Goal: Communication & Community: Answer question/provide support

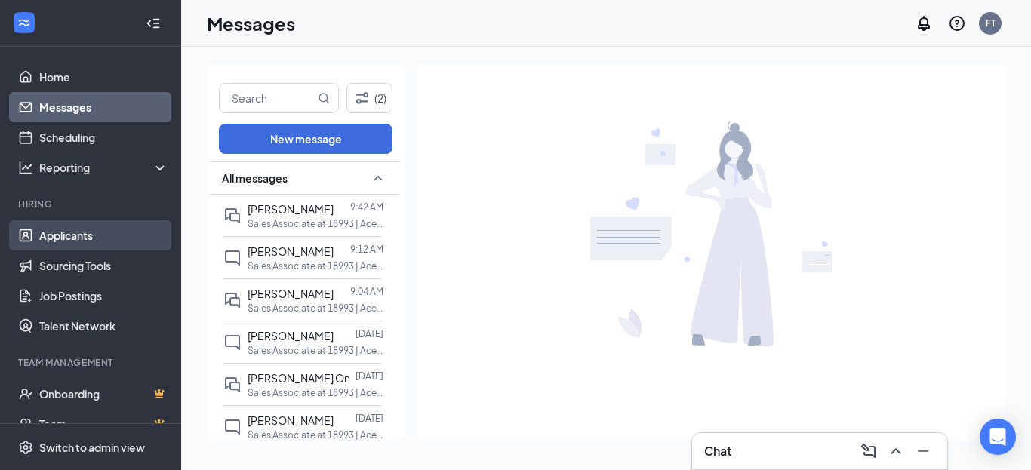
click at [74, 228] on link "Applicants" at bounding box center [103, 235] width 129 height 30
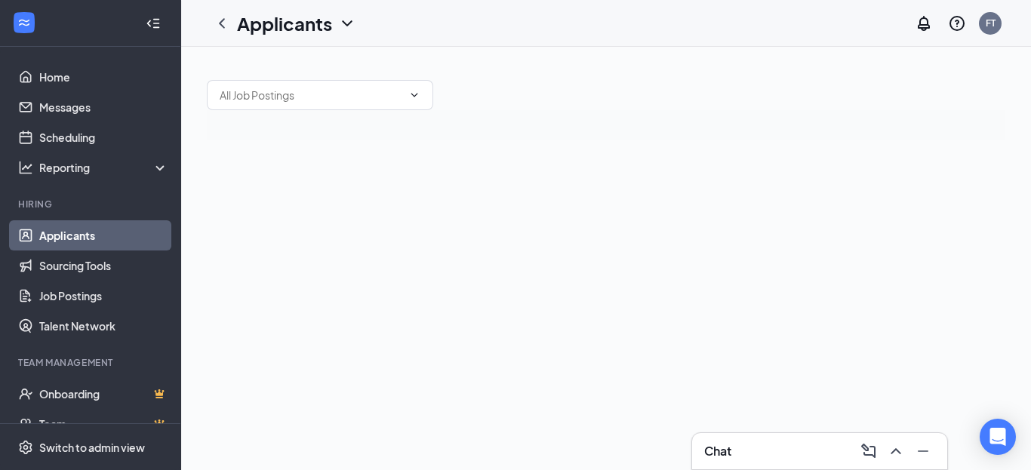
click at [74, 228] on link "Applicants" at bounding box center [103, 235] width 129 height 30
click at [60, 231] on link "Applicants" at bounding box center [103, 235] width 129 height 30
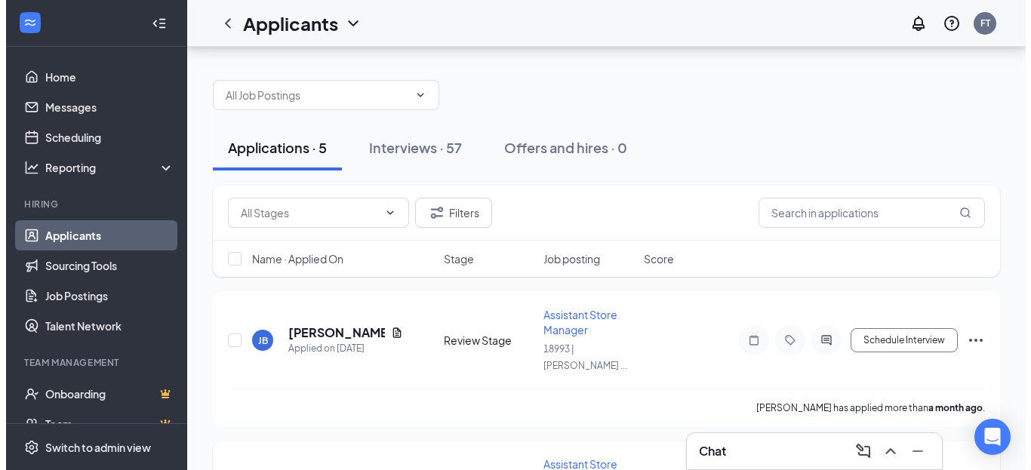
scroll to position [227, 0]
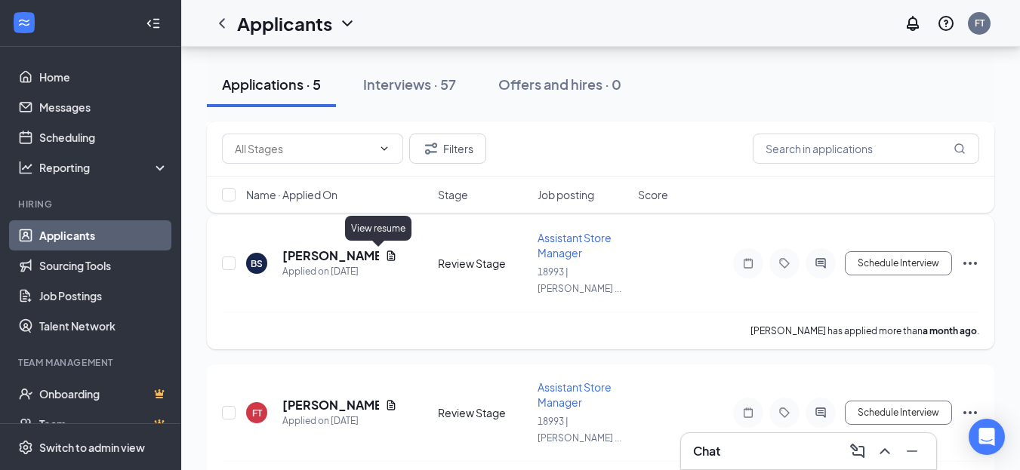
click at [385, 257] on icon "Document" at bounding box center [391, 256] width 12 height 12
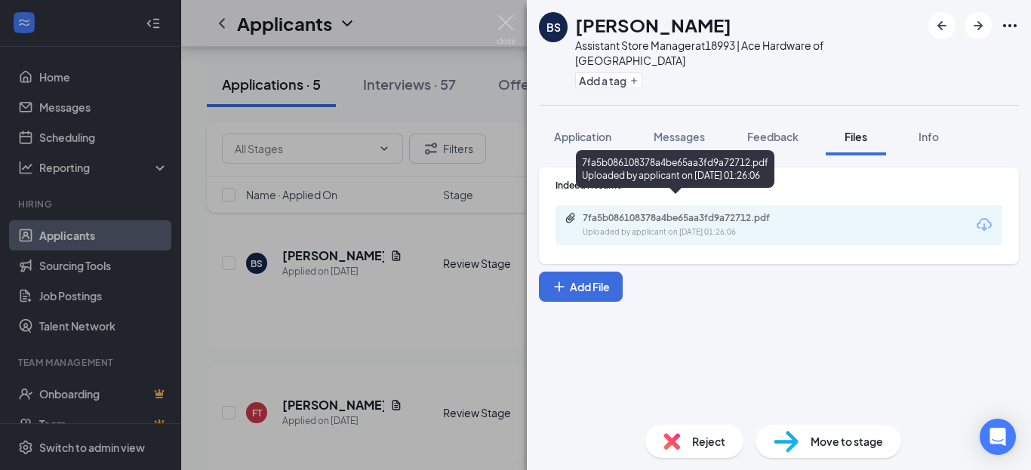
click at [692, 212] on div "7fa5b086108378a4be65aa3fd9a72712.pdf Uploaded by applicant on [DATE] 01:26:06" at bounding box center [687, 225] width 245 height 26
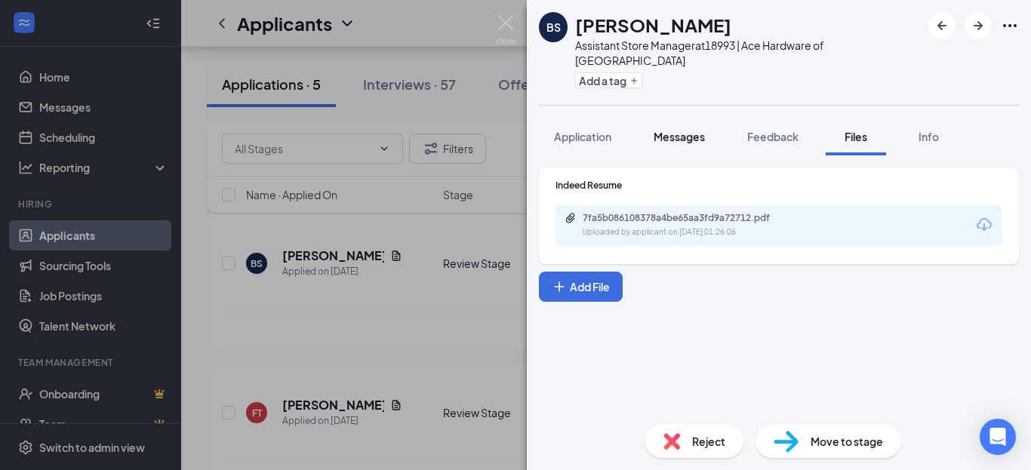
click at [696, 130] on span "Messages" at bounding box center [679, 137] width 51 height 14
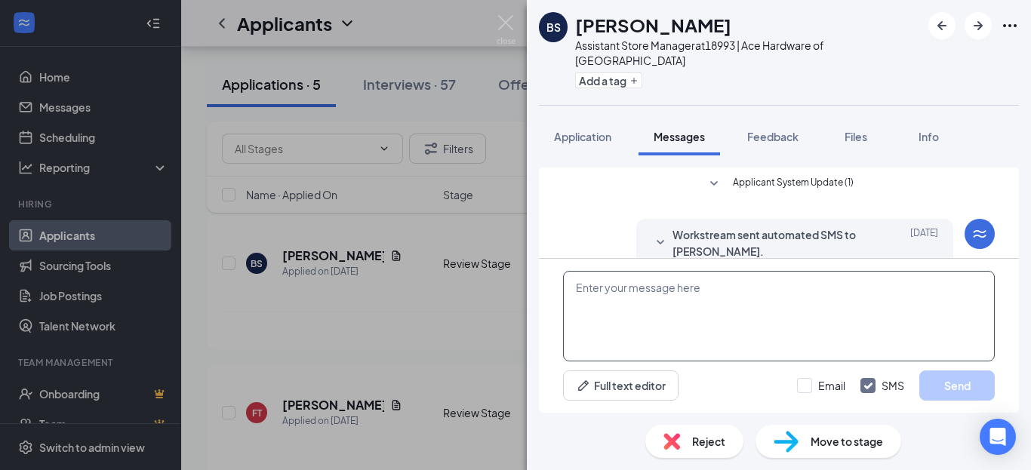
scroll to position [266, 0]
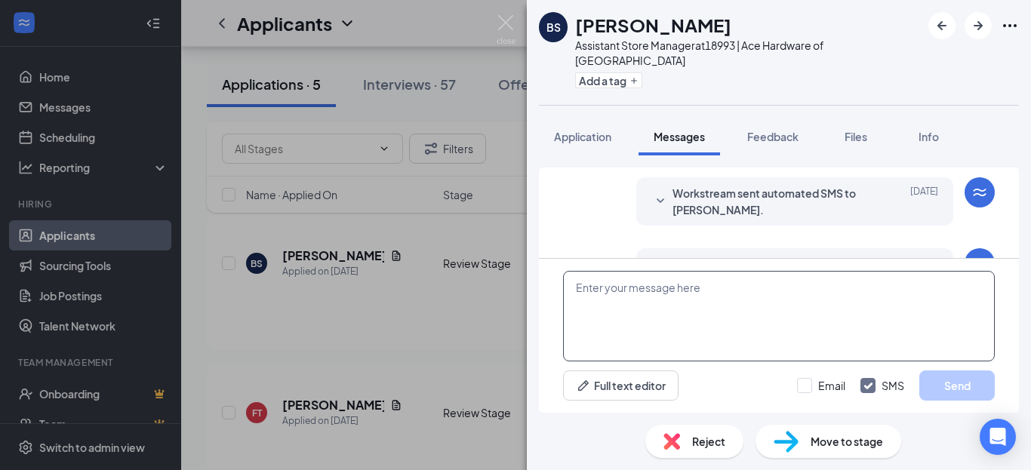
click at [646, 294] on textarea at bounding box center [779, 316] width 432 height 91
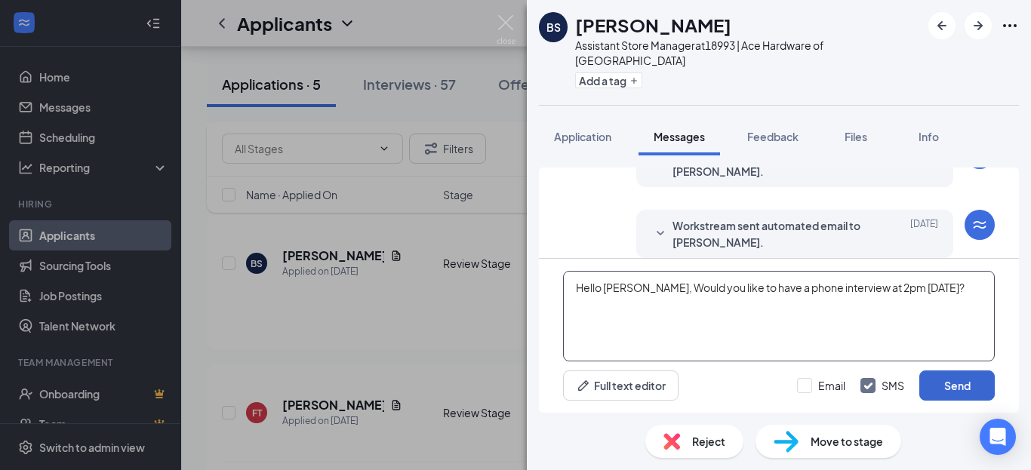
type textarea "Hello [PERSON_NAME], Would you like to have a phone interview at 2pm [DATE]?"
click at [970, 387] on button "Send" at bounding box center [958, 386] width 76 height 30
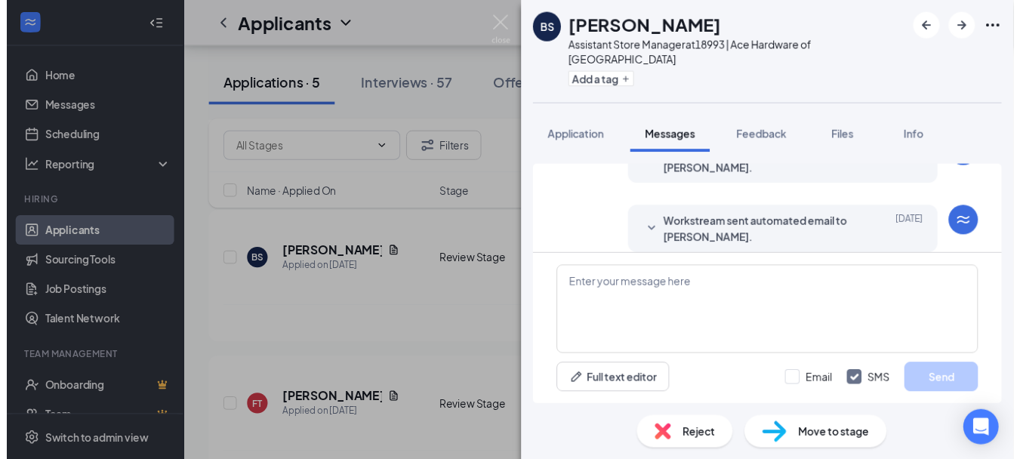
scroll to position [379, 0]
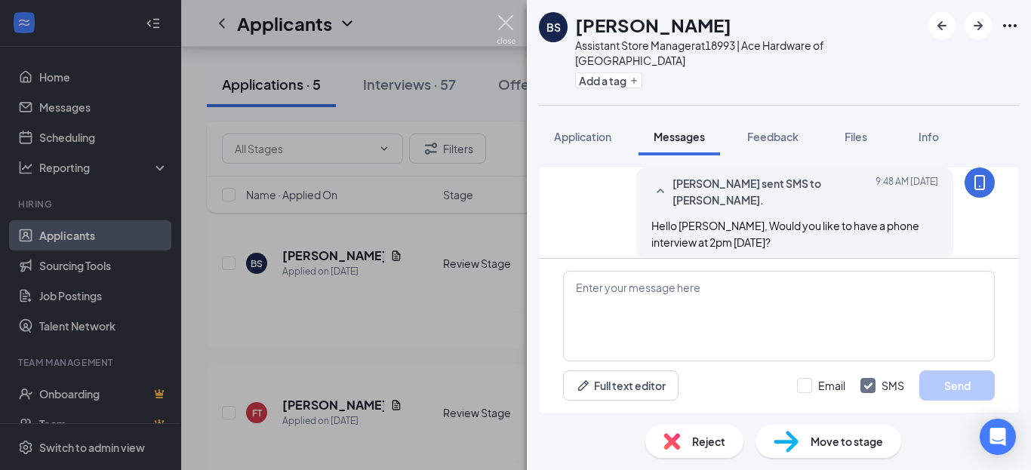
click at [504, 23] on img at bounding box center [506, 29] width 19 height 29
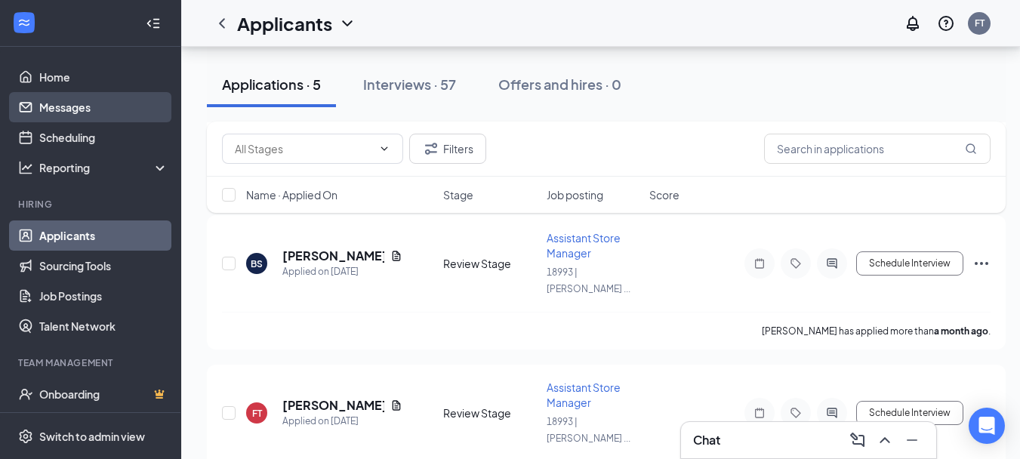
click at [81, 106] on link "Messages" at bounding box center [103, 107] width 129 height 30
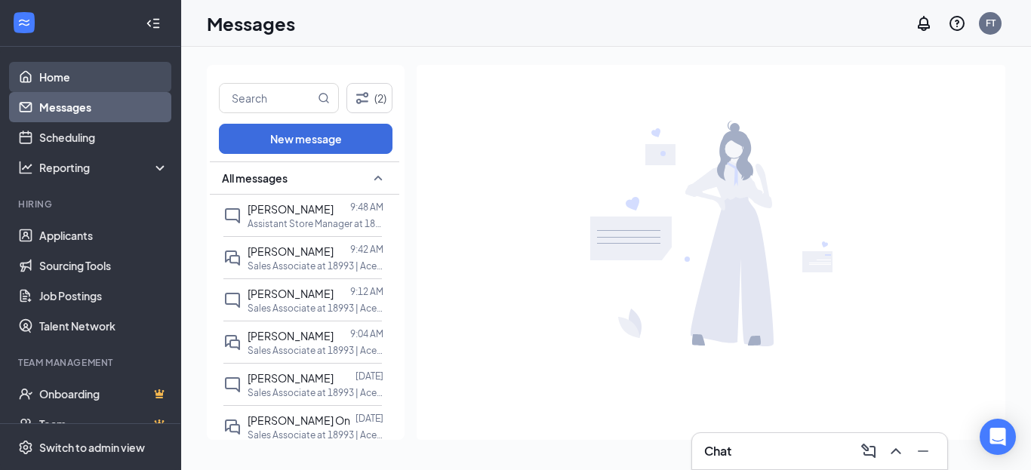
click at [48, 79] on link "Home" at bounding box center [103, 77] width 129 height 30
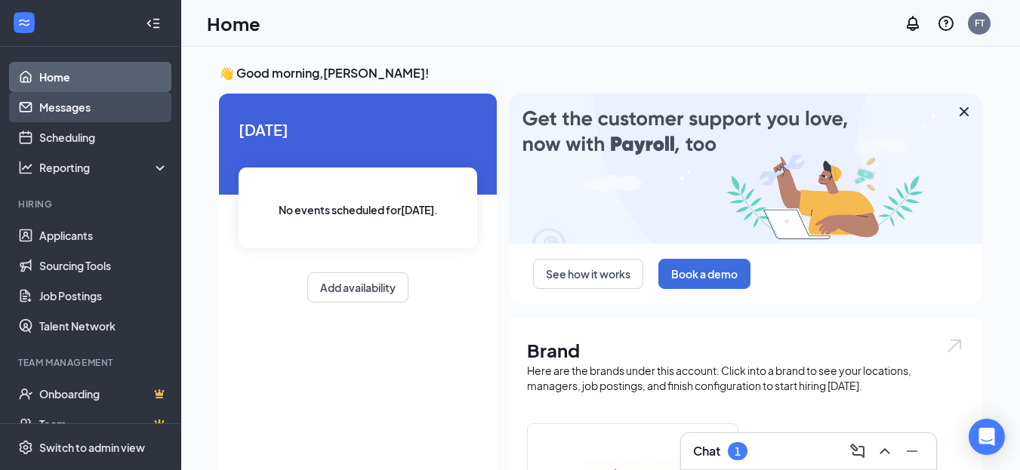
click at [75, 103] on link "Messages" at bounding box center [103, 107] width 129 height 30
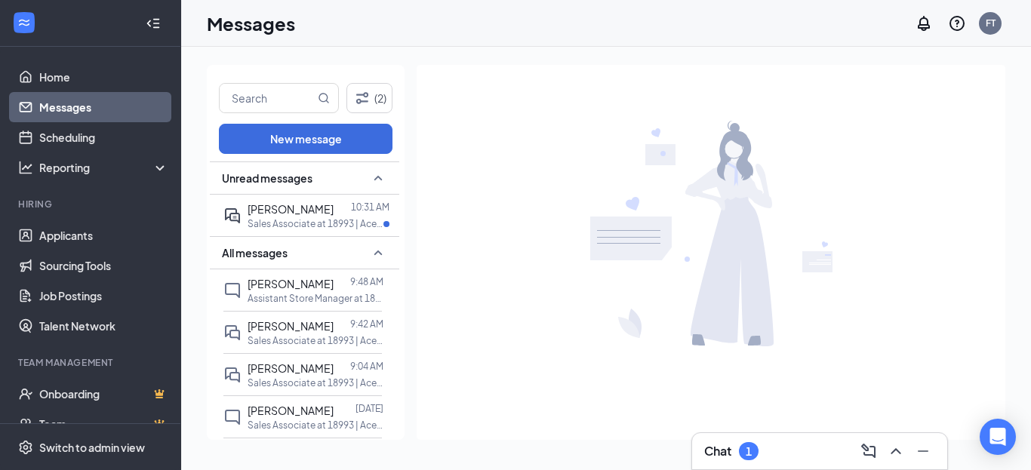
click at [781, 453] on div "Chat 1" at bounding box center [819, 451] width 231 height 24
click at [754, 448] on div "1" at bounding box center [749, 451] width 20 height 18
click at [898, 452] on icon "ChevronUp" at bounding box center [896, 451] width 18 height 18
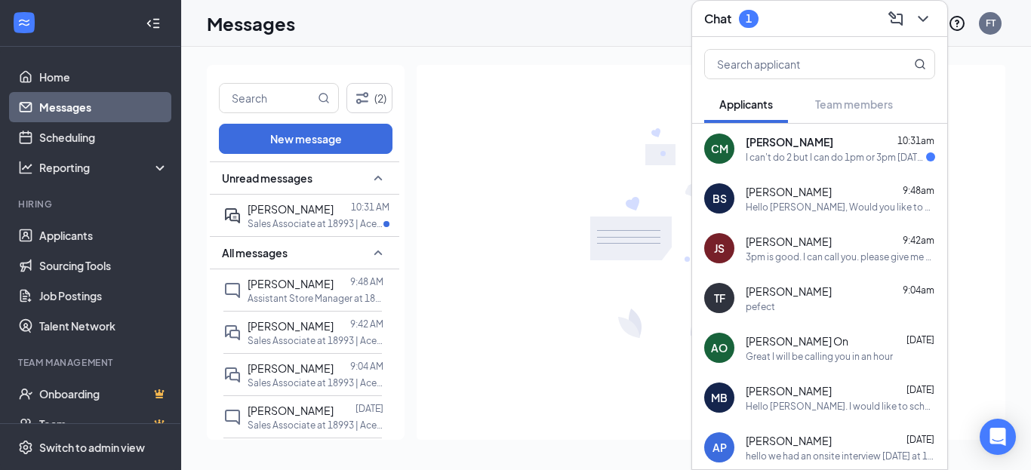
click at [778, 143] on span "[PERSON_NAME]" at bounding box center [790, 141] width 88 height 15
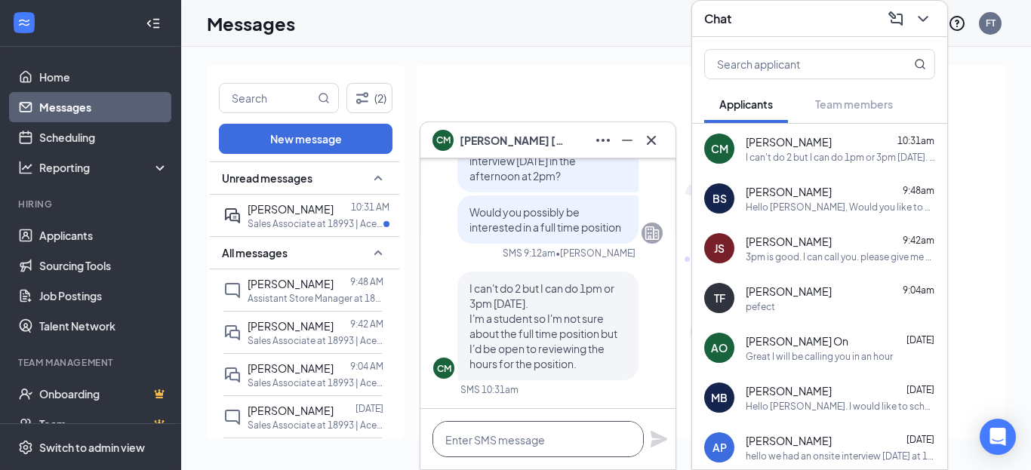
click at [545, 433] on textarea at bounding box center [538, 439] width 211 height 36
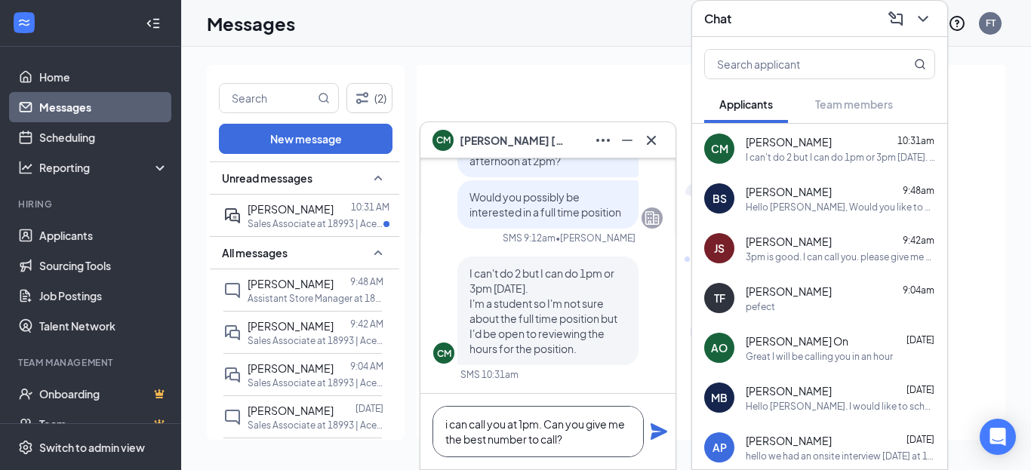
type textarea "i can call you at 1pm. Can you give me the best number to call?"
click at [656, 437] on icon "Plane" at bounding box center [659, 432] width 17 height 17
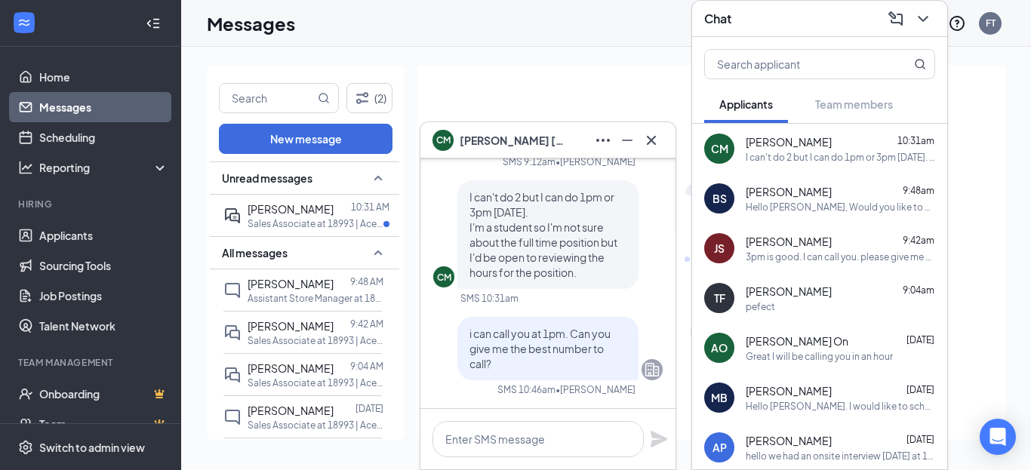
scroll to position [0, 0]
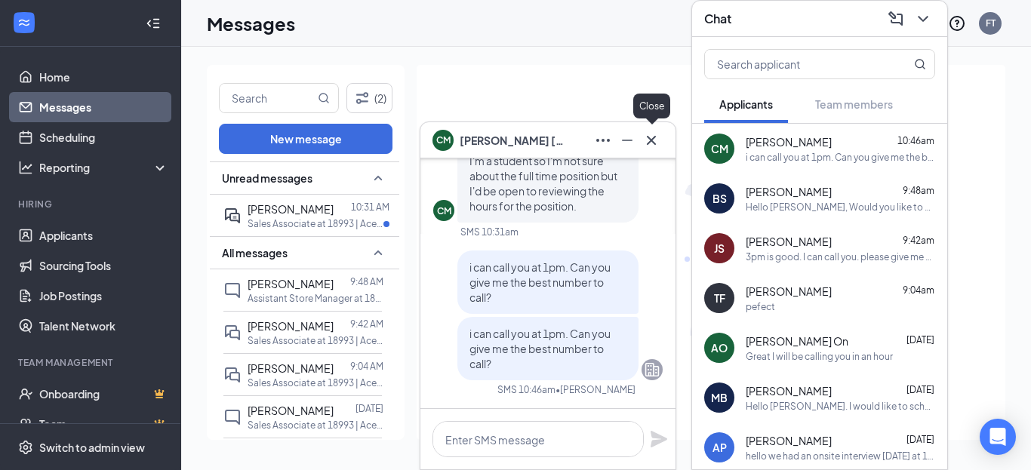
click at [656, 134] on icon "Cross" at bounding box center [652, 140] width 18 height 18
